Goal: Entertainment & Leisure: Consume media (video, audio)

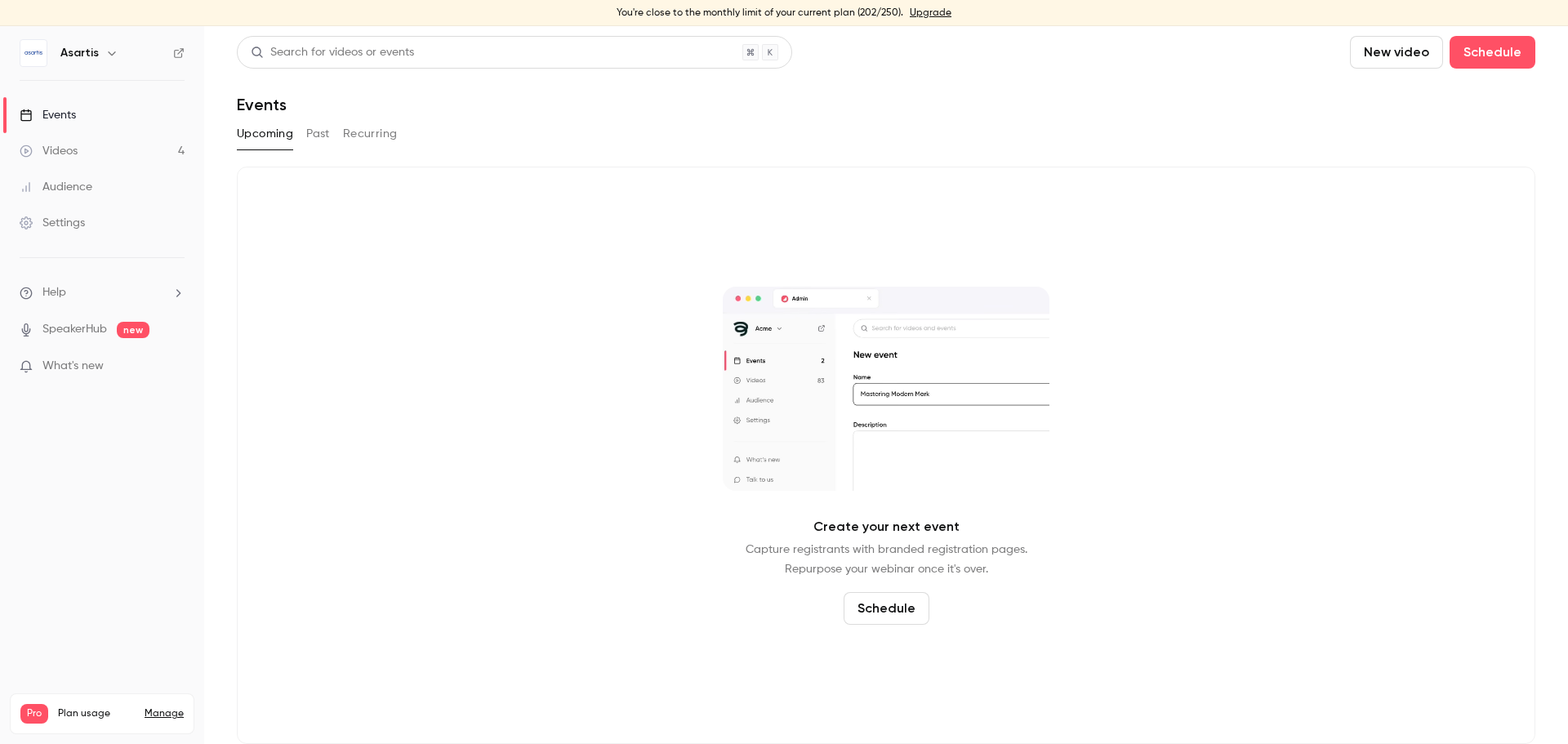
click at [321, 136] on button "Past" at bounding box center [318, 134] width 23 height 26
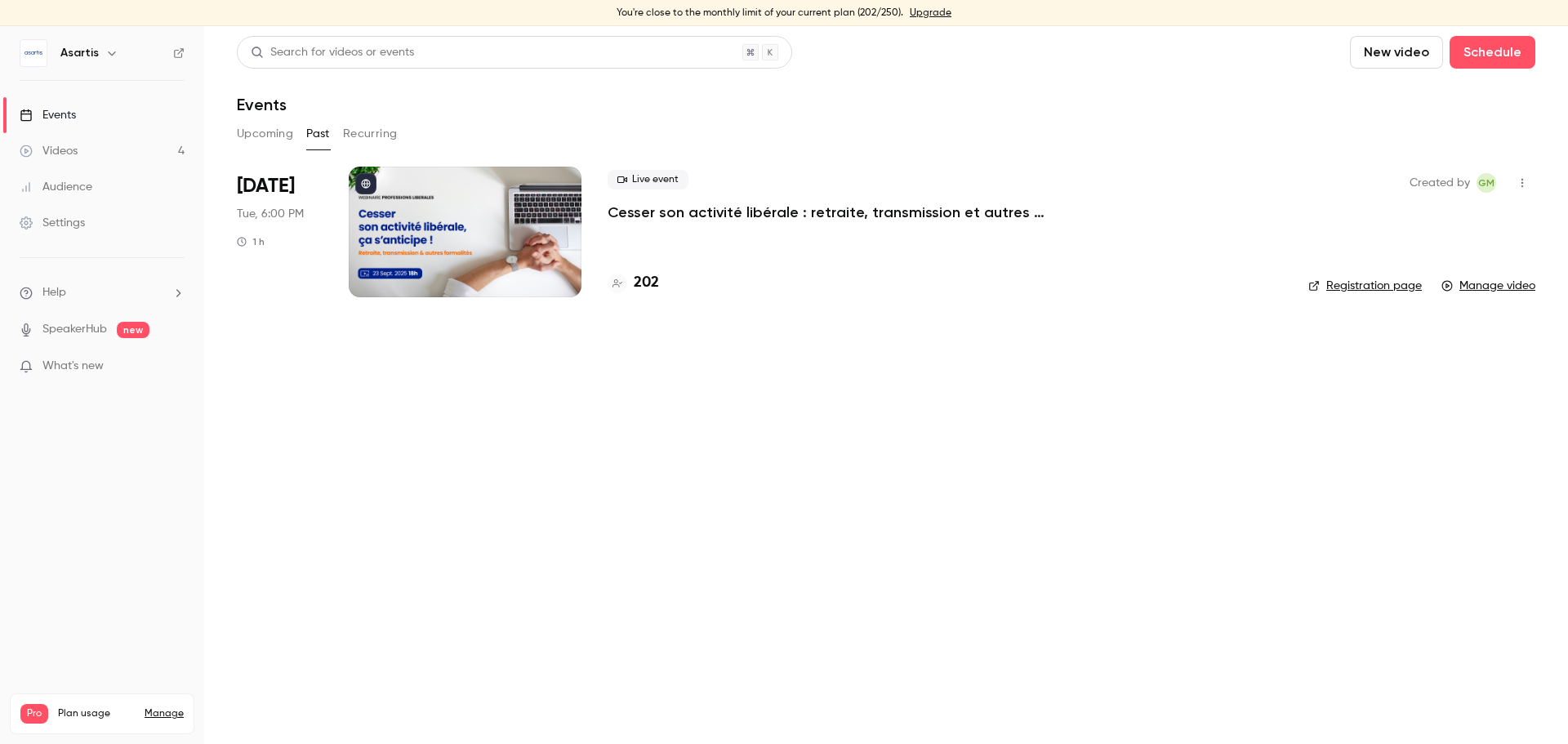
click at [746, 206] on p "Cesser son activité libérale : retraite, transmission et autres formalités... ç…" at bounding box center [853, 212] width 490 height 20
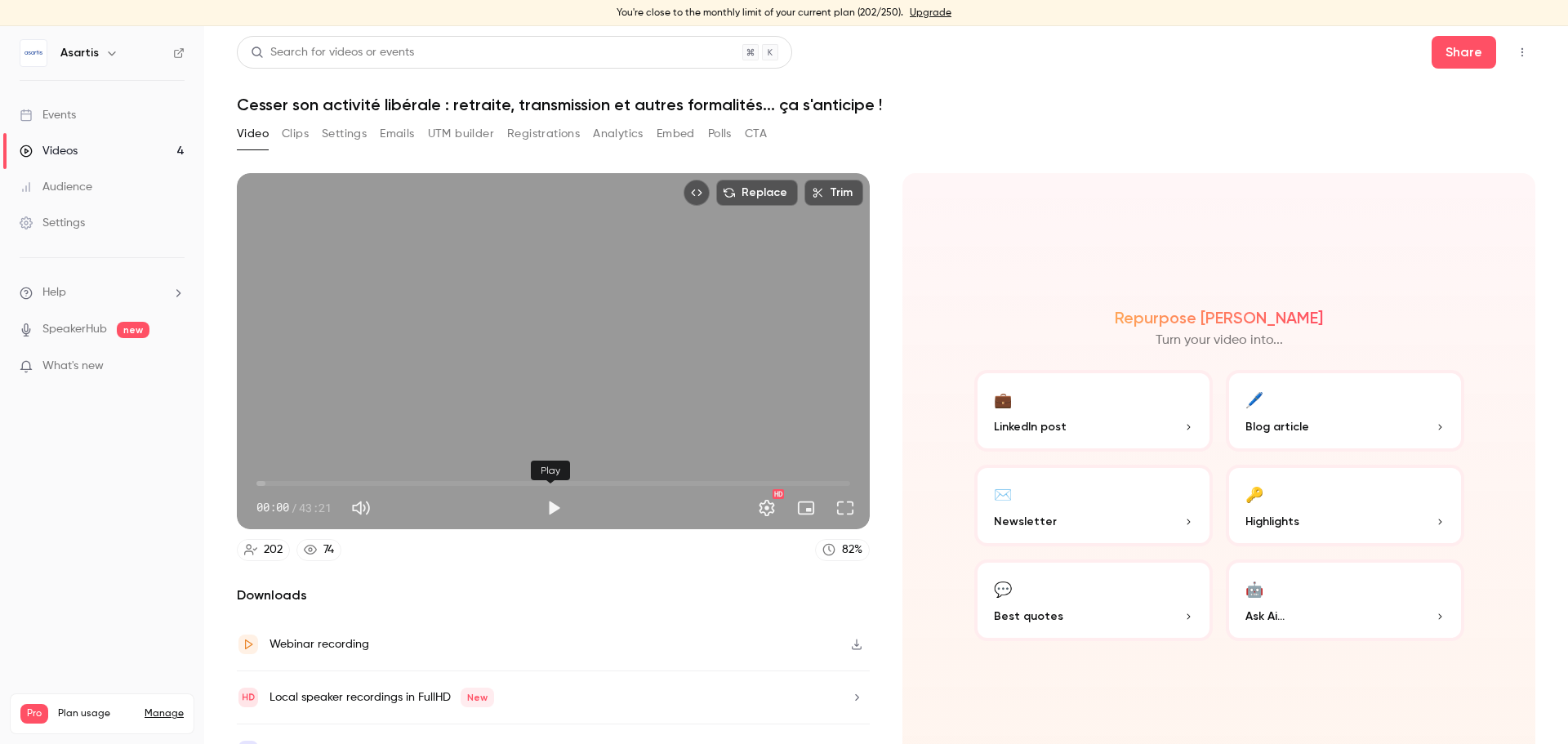
click at [548, 505] on button "Play" at bounding box center [553, 507] width 32 height 32
click at [277, 480] on span "00:35" at bounding box center [553, 483] width 593 height 26
click at [294, 480] on span "01:33" at bounding box center [553, 483] width 593 height 26
click at [371, 483] on span "02:51" at bounding box center [553, 483] width 593 height 26
click at [506, 471] on span "18:22" at bounding box center [553, 483] width 593 height 26
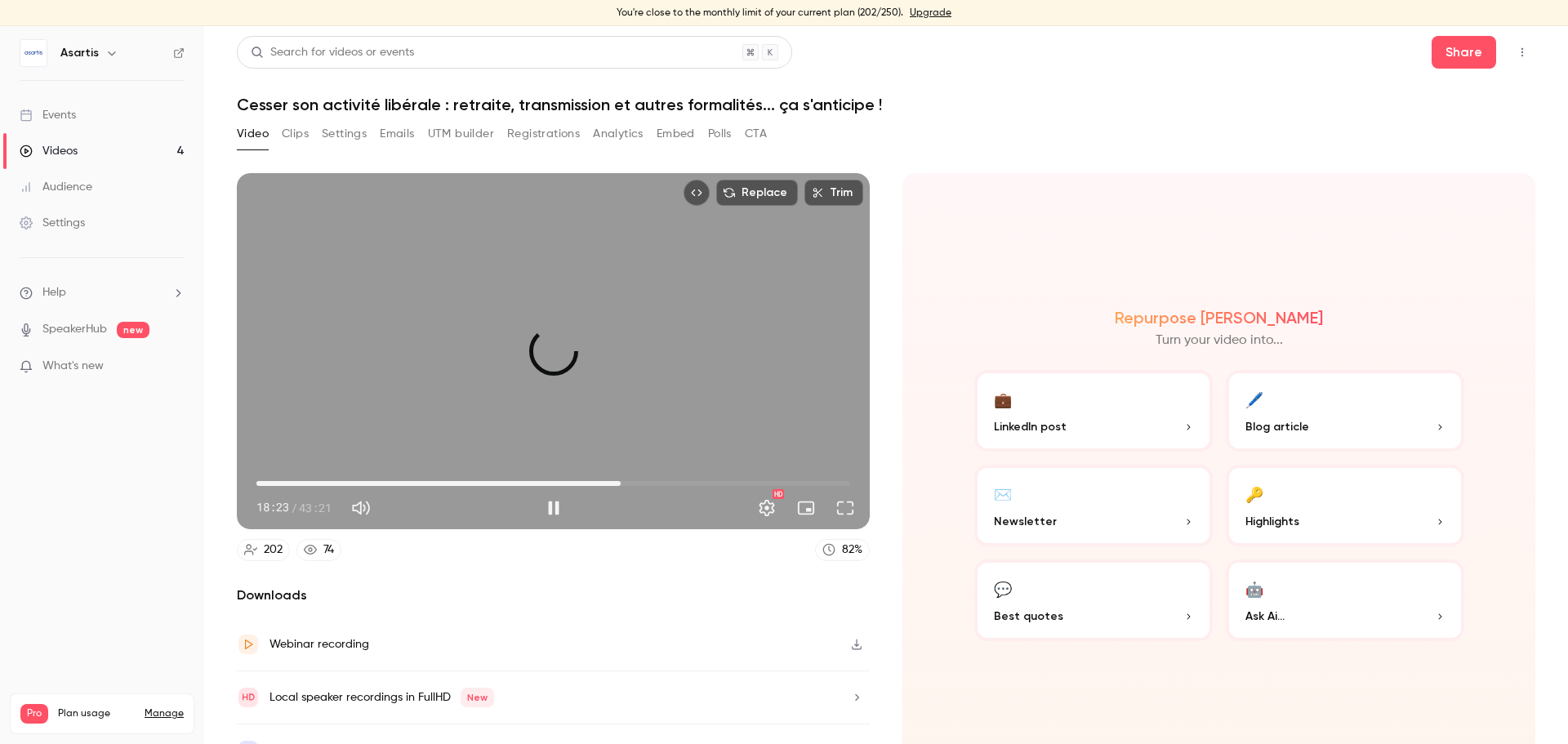
click at [617, 477] on span "26:34" at bounding box center [553, 483] width 593 height 26
click at [689, 480] on span "26:38" at bounding box center [553, 483] width 593 height 26
click at [754, 480] on span "31:54" at bounding box center [553, 483] width 593 height 26
click at [810, 480] on span "40:47" at bounding box center [553, 483] width 593 height 26
click at [295, 480] on span "02:49" at bounding box center [553, 483] width 593 height 26
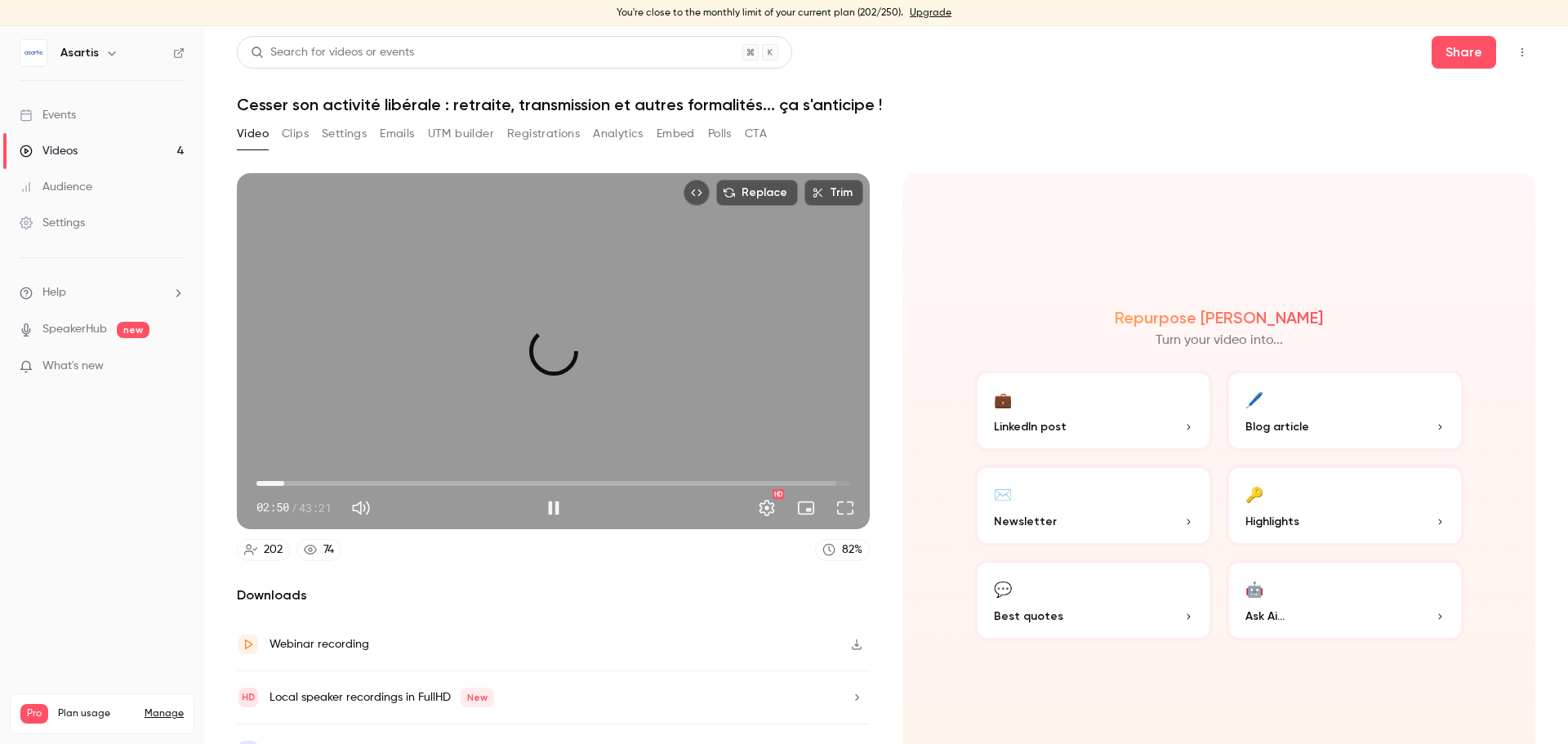
click at [284, 479] on span "02:02" at bounding box center [553, 483] width 593 height 26
click at [275, 480] on span "01:23" at bounding box center [553, 483] width 593 height 26
click at [548, 499] on button "Pause" at bounding box center [553, 507] width 32 height 32
type input "*****"
